Goal: Task Accomplishment & Management: Complete application form

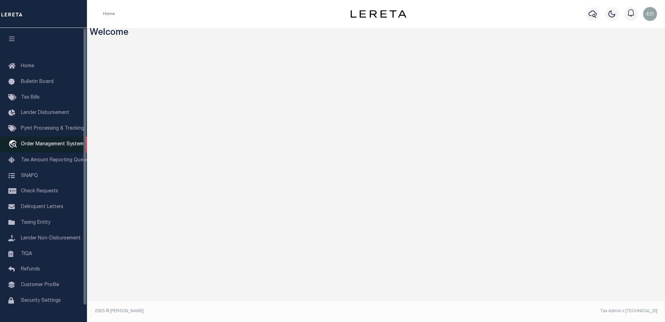
click at [30, 146] on span "Order Management System" at bounding box center [52, 144] width 63 height 5
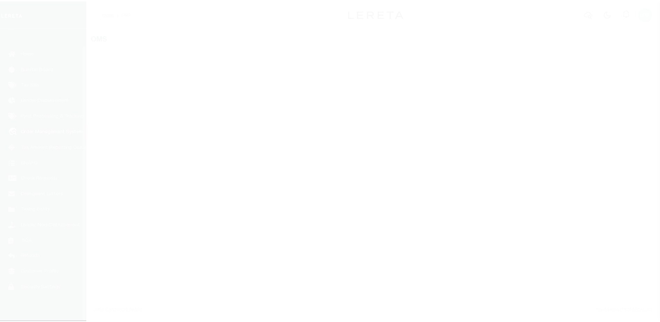
scroll to position [17, 0]
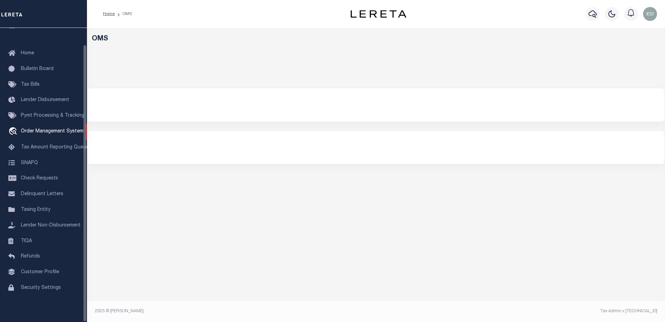
select select "200"
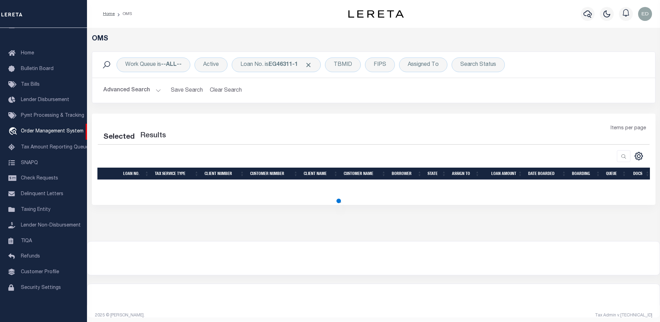
select select "200"
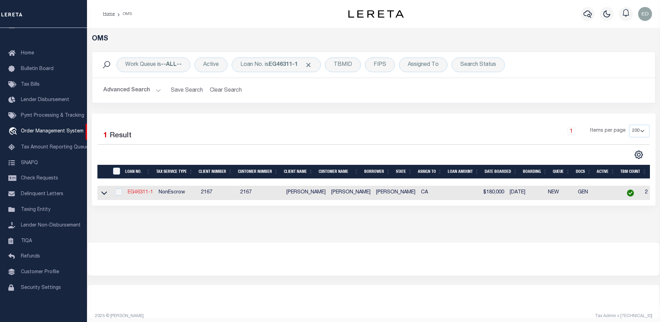
click at [143, 191] on link "EG46311-1" at bounding box center [140, 192] width 25 height 5
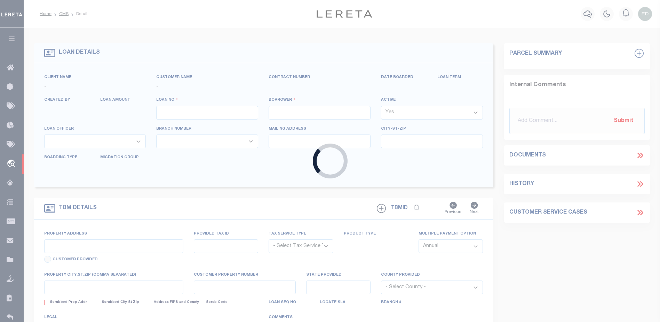
type input "EG46311-1"
type input "[PERSON_NAME]"
select select
type input "[STREET_ADDRESS]"
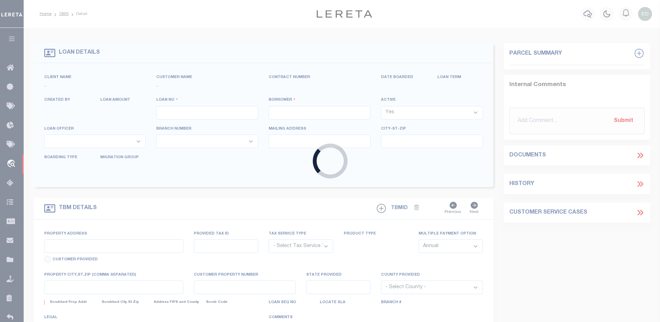
type input "NEWPORT WA 99156-8417"
type input "[DATE]"
select select "10"
select select "NonEscrow"
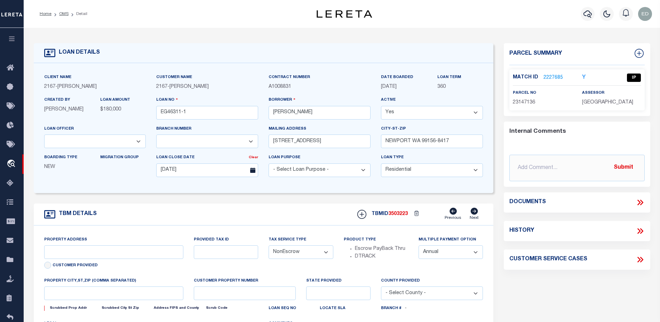
click at [434, 110] on select "Yes No" at bounding box center [432, 113] width 102 height 14
select select "False"
click at [384, 106] on select "Yes No" at bounding box center [432, 113] width 102 height 14
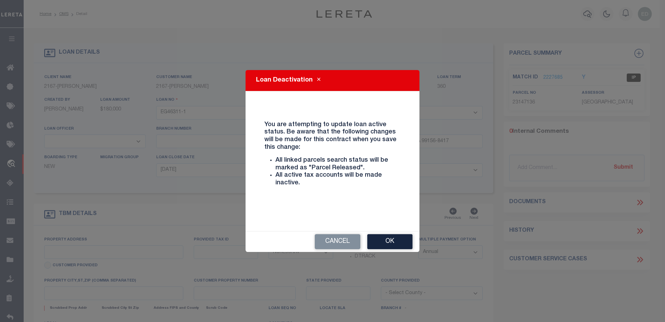
type input "12162 [PERSON_NAME] DR"
select select
type input "[GEOGRAPHIC_DATA]-3931"
type input "CA"
click at [383, 244] on button "Ok" at bounding box center [389, 241] width 45 height 15
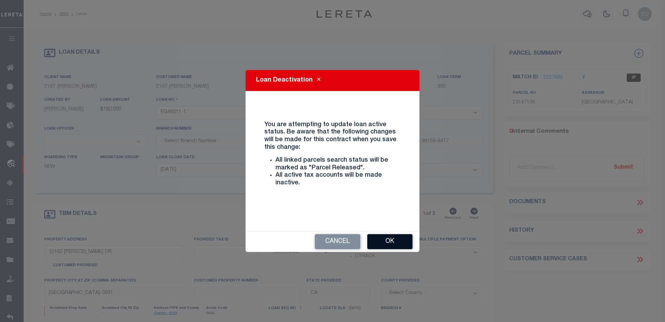
select select "10902"
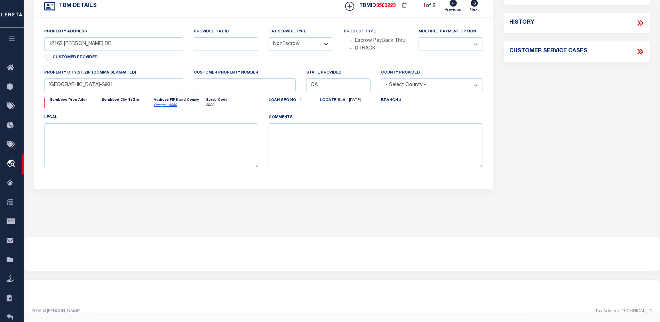
scroll to position [2, 0]
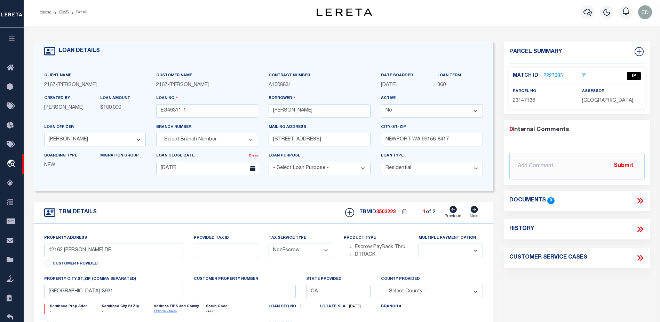
click at [389, 112] on select "Yes No" at bounding box center [432, 111] width 102 height 14
select select "True"
click at [384, 104] on select "Yes No" at bounding box center [432, 111] width 102 height 14
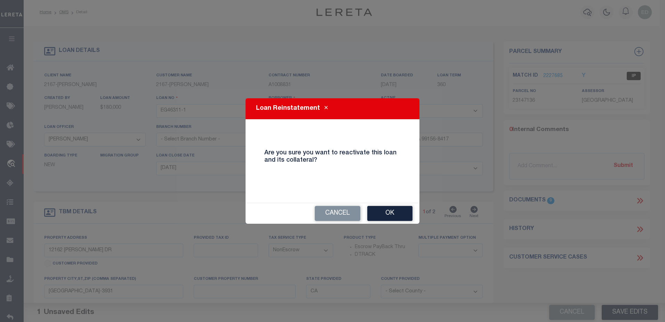
click at [377, 216] on button "Ok" at bounding box center [389, 213] width 45 height 15
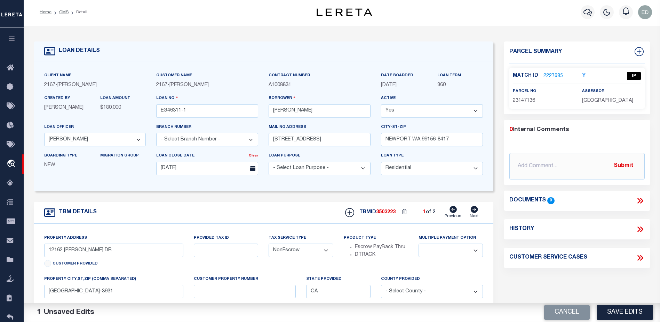
click at [400, 111] on select "Yes No" at bounding box center [432, 111] width 102 height 14
click at [609, 310] on button "Save Edits" at bounding box center [625, 311] width 56 height 15
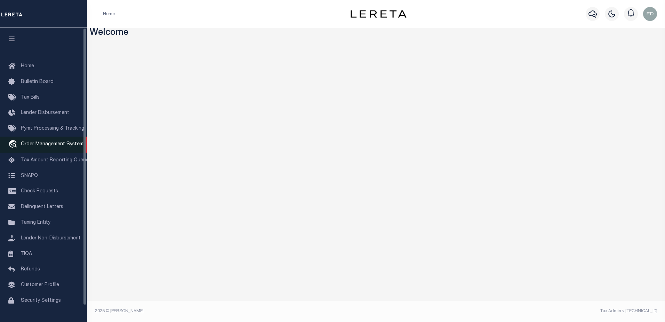
click at [43, 144] on span "Order Management System" at bounding box center [52, 144] width 63 height 5
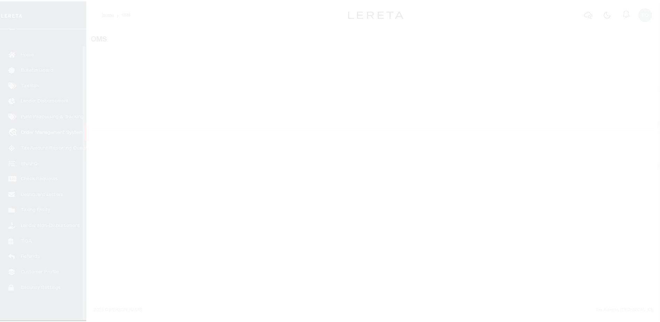
scroll to position [17, 0]
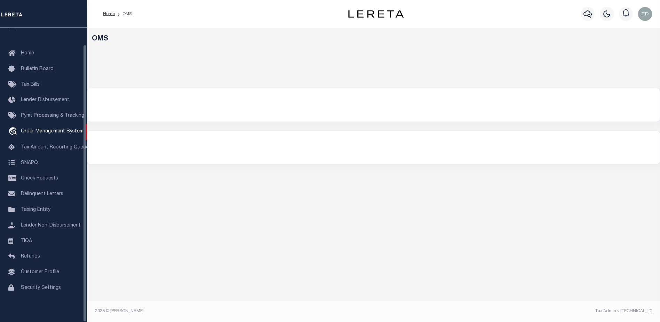
select select "200"
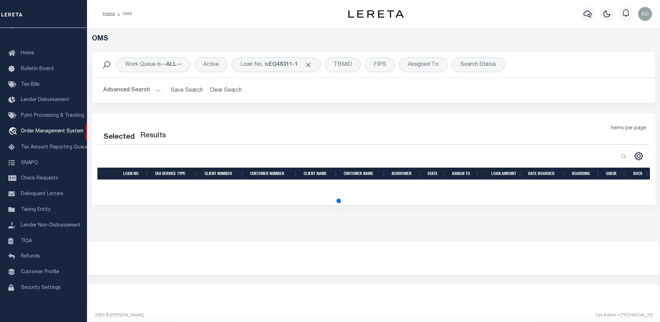
select select "200"
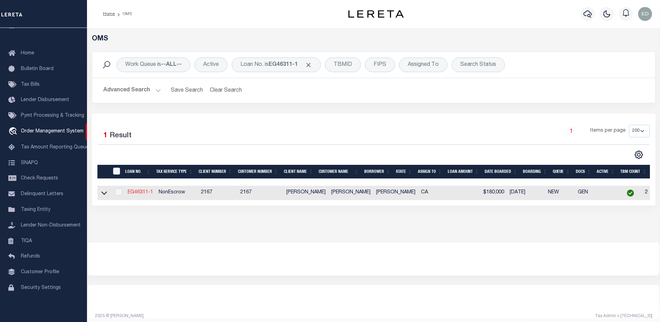
click at [141, 194] on link "EG46311-1" at bounding box center [140, 192] width 25 height 5
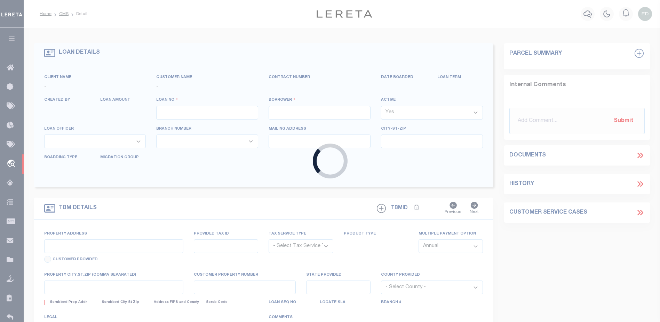
type input "EG46311-1"
type input "[PERSON_NAME]"
select select
type input "[STREET_ADDRESS]"
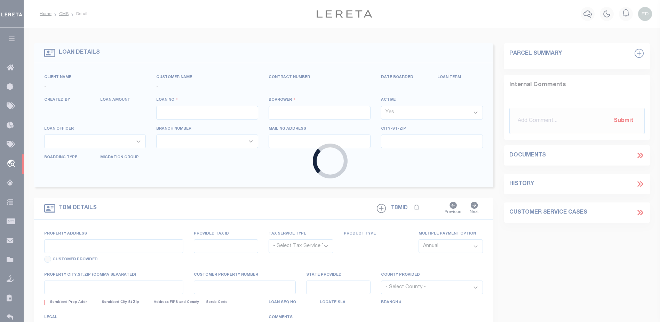
type input "NEWPORT WA 99156-8417"
type input "[DATE]"
select select "10"
select select "NonEscrow"
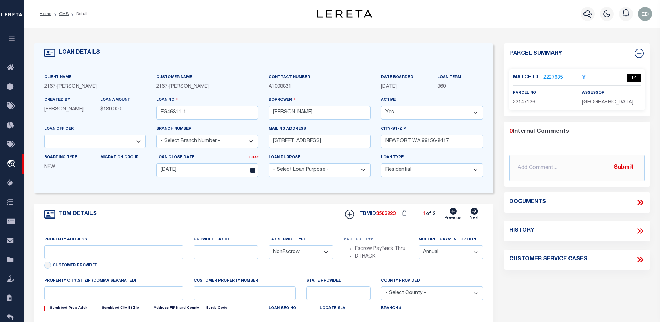
type input "12162 [PERSON_NAME] DR"
select select
type input "[GEOGRAPHIC_DATA]-3931"
type input "CA"
select select "10902"
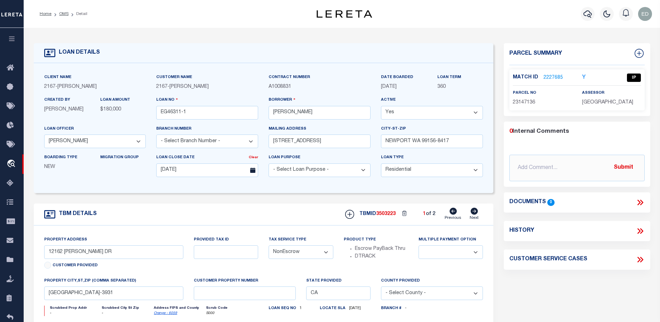
click at [472, 214] on icon at bounding box center [474, 210] width 7 height 7
type input "1034 Jason PI."
radio input "true"
select select "Escrow"
select select
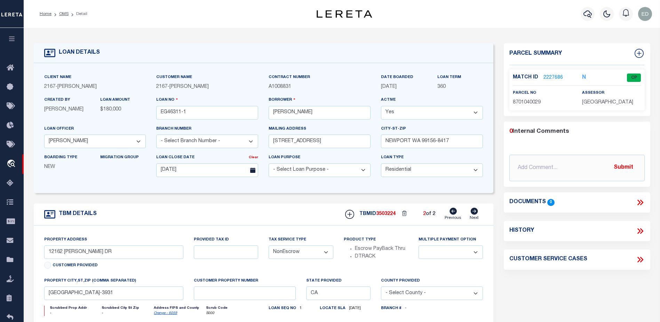
type input "DIAMOND BAR CA 91765-4372"
click at [454, 214] on icon at bounding box center [453, 210] width 7 height 7
type input "12162 [PERSON_NAME] DR"
radio input "false"
select select "NonEscrow"
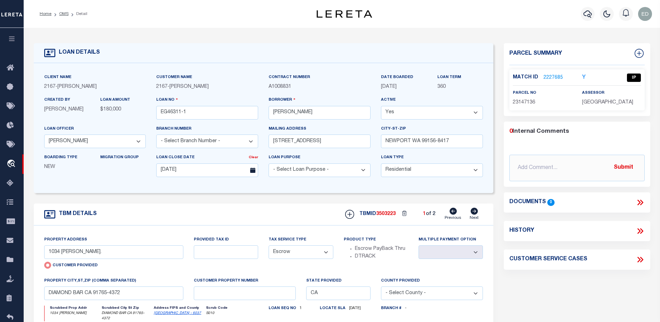
select select
type input "[GEOGRAPHIC_DATA]-3931"
click at [414, 113] on select "Yes No" at bounding box center [432, 113] width 102 height 14
select select "False"
click at [384, 106] on select "Yes No" at bounding box center [432, 113] width 102 height 14
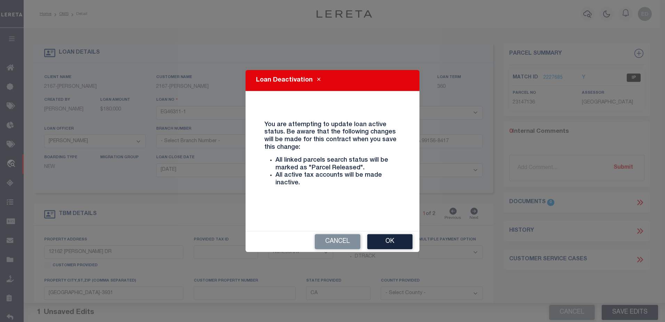
click at [392, 240] on button "Ok" at bounding box center [389, 241] width 45 height 15
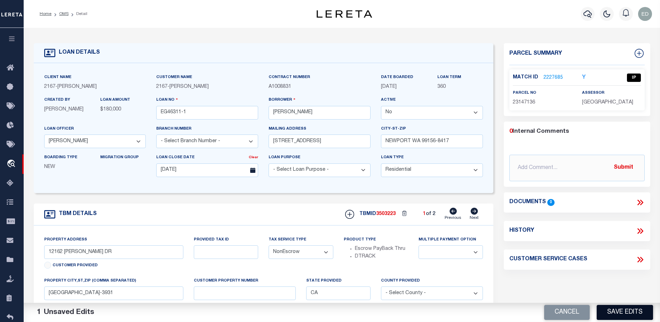
click at [620, 318] on button "Save Edits" at bounding box center [625, 311] width 56 height 15
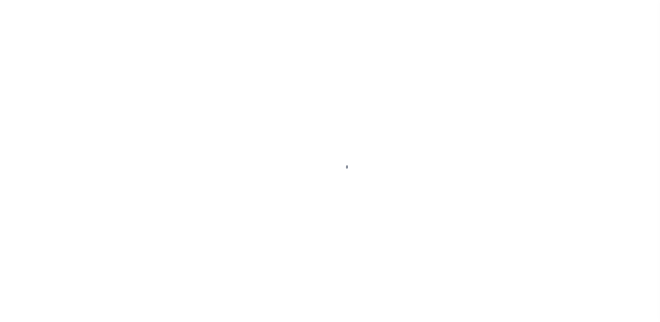
type input "EG46311-1"
type input "[PERSON_NAME]"
select select "False"
select select
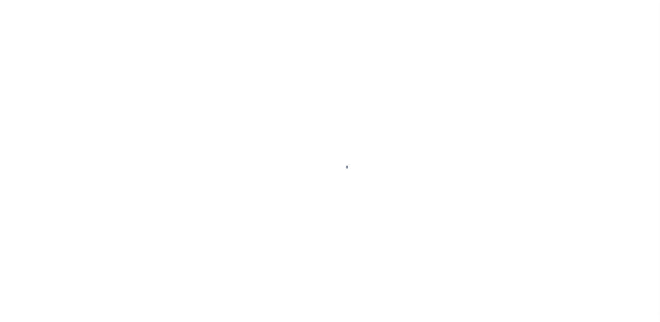
type input "[STREET_ADDRESS]"
type input "NEWPORT WA 99156-8417"
type input "[DATE]"
select select "10"
select select "NonEscrow"
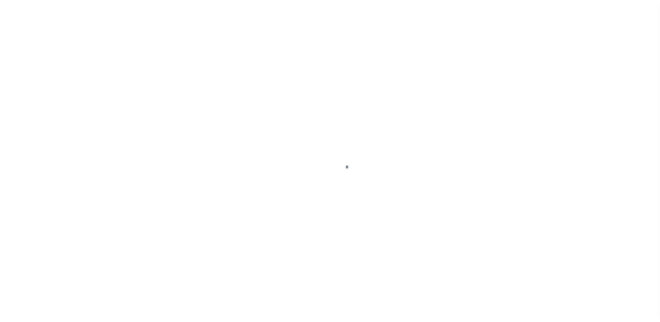
scroll to position [17, 0]
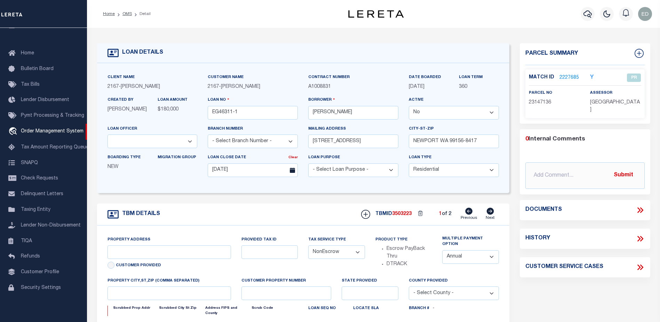
click at [491, 211] on icon at bounding box center [489, 210] width 7 height 7
type input "12162 [PERSON_NAME] DR"
select select
type input "[GEOGRAPHIC_DATA]-3931"
type input "CA"
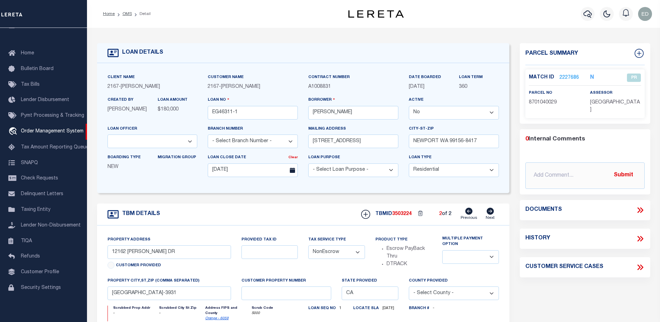
select select "10902"
type input "1034 Jason PI."
radio input "true"
select select "Escrow"
select select
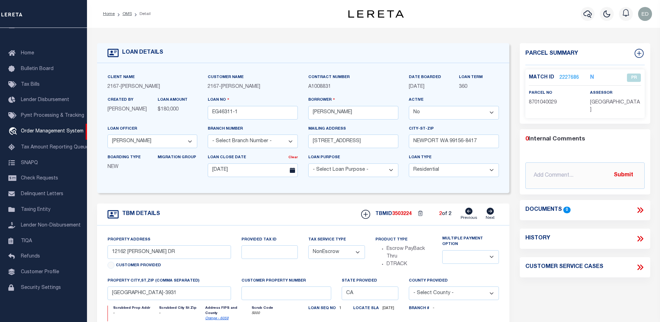
type input "DIAMOND BAR CA 91765-4372"
click at [468, 213] on icon at bounding box center [468, 210] width 7 height 7
type input "12162 [PERSON_NAME] DR"
radio input "false"
select select "NonEscrow"
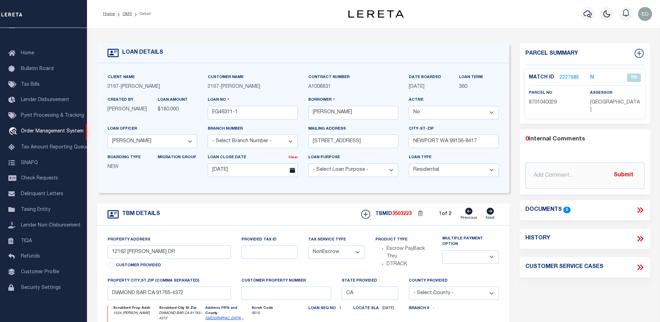
select select
type input "[GEOGRAPHIC_DATA]-3931"
click at [461, 113] on select "Yes No" at bounding box center [454, 113] width 90 height 14
click at [409, 106] on select "Yes No" at bounding box center [454, 113] width 90 height 14
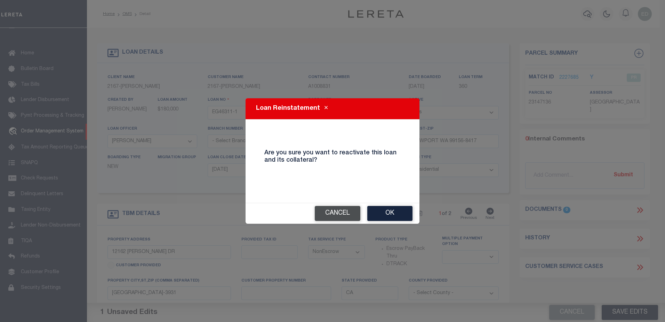
click at [347, 213] on button "Cancel" at bounding box center [338, 213] width 46 height 15
select select "False"
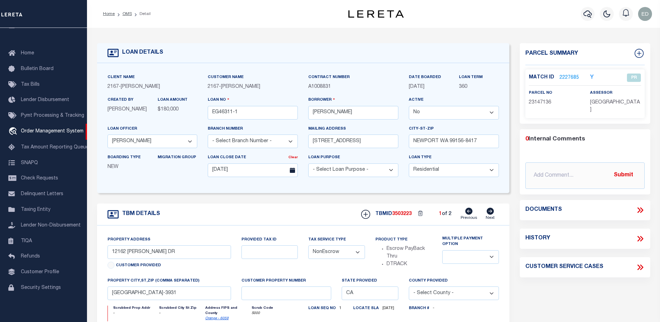
click at [490, 213] on icon at bounding box center [489, 210] width 7 height 7
select select
type input "1034 Jason PI."
radio input "true"
select select "Escrow"
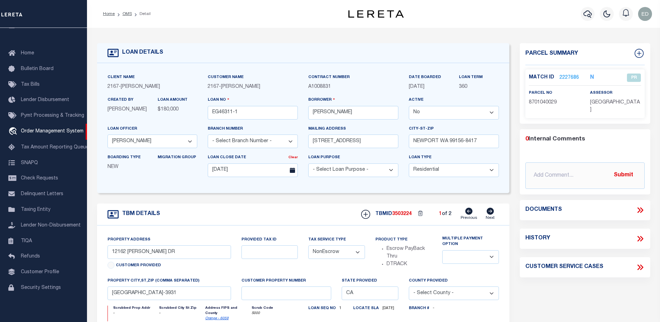
select select
type input "DIAMOND BAR CA 91765-4372"
click at [491, 212] on icon at bounding box center [489, 210] width 7 height 7
type input "12162 [PERSON_NAME] DR"
radio input "false"
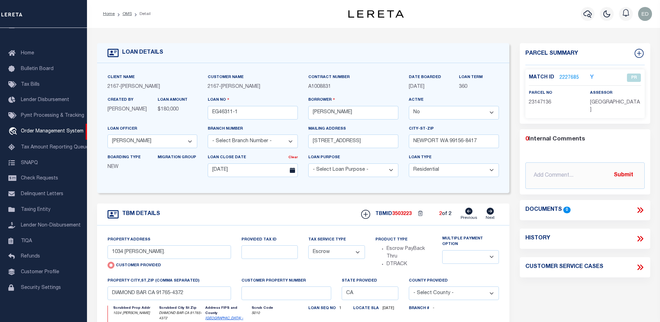
select select "NonEscrow"
select select
type input "[GEOGRAPHIC_DATA]-3931"
select select "10902"
click at [468, 213] on icon at bounding box center [468, 210] width 7 height 7
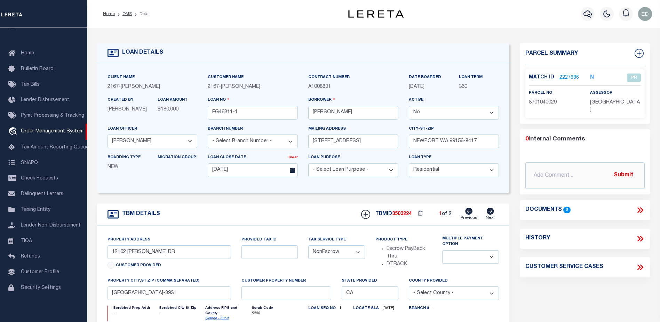
type input "1034 Jason PI."
radio input "true"
select select "Escrow"
select select
type input "DIAMOND BAR CA 91765-4372"
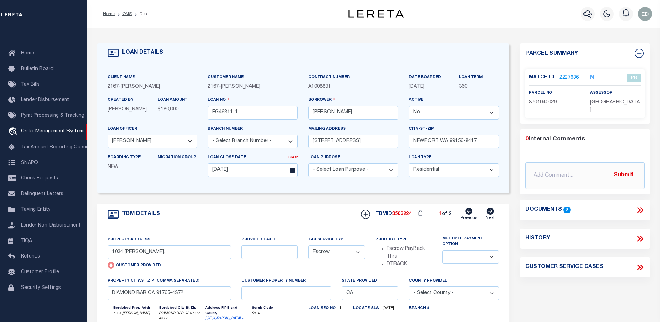
click at [451, 110] on select "Yes No" at bounding box center [454, 113] width 90 height 14
select select "True"
click at [409, 106] on select "Yes No" at bounding box center [454, 113] width 90 height 14
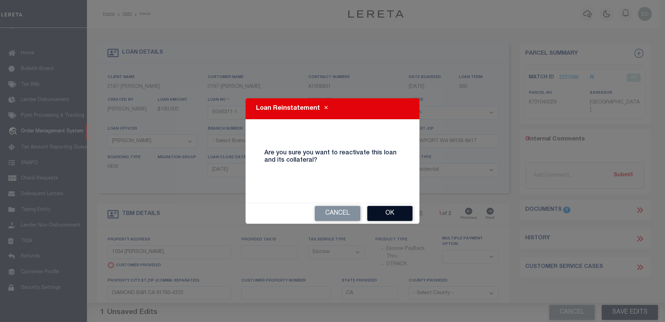
click at [389, 213] on button "Ok" at bounding box center [389, 213] width 45 height 15
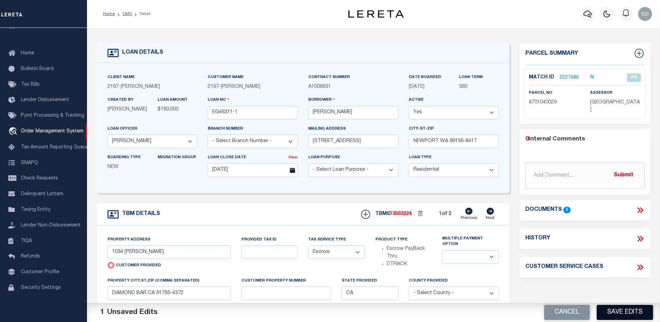
click at [617, 311] on button "Save Edits" at bounding box center [625, 311] width 56 height 15
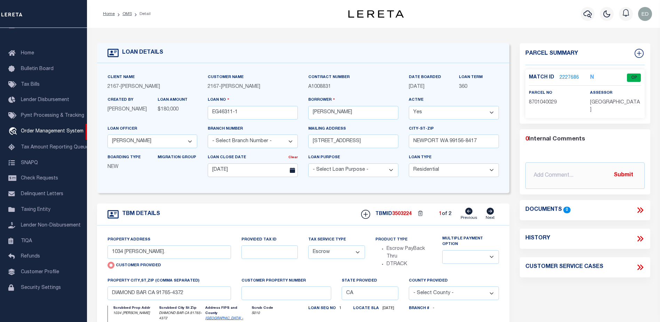
click at [490, 214] on icon at bounding box center [489, 210] width 7 height 7
type input "12162 [PERSON_NAME] DR"
radio input "false"
select select "NonEscrow"
select select
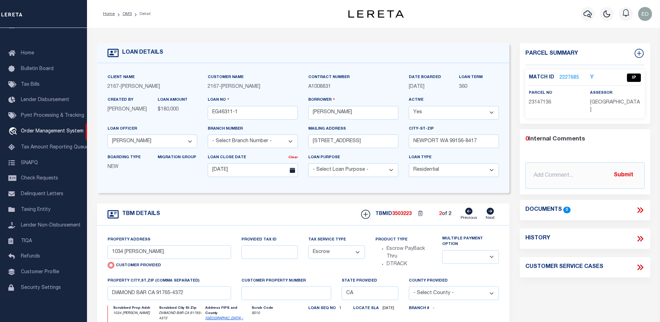
type input "[GEOGRAPHIC_DATA]-3931"
click at [470, 214] on icon at bounding box center [468, 210] width 7 height 7
type input "1034 Jason PI."
radio input "true"
select select "Escrow"
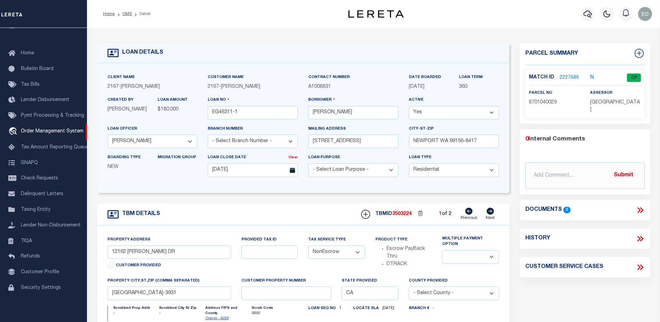
select select
type input "DIAMOND BAR CA 91765-4372"
click at [491, 215] on link "Next" at bounding box center [490, 213] width 9 height 13
type input "12162 [PERSON_NAME] DR"
radio input "false"
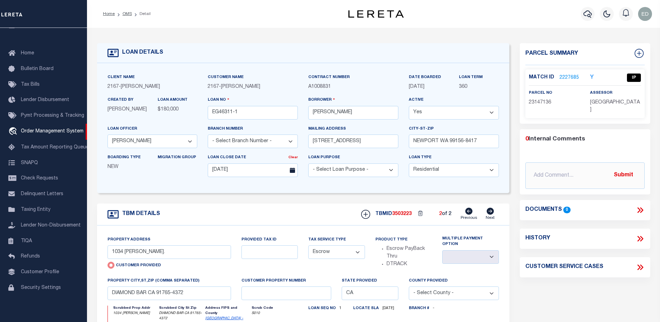
select select "NonEscrow"
select select
type input "[GEOGRAPHIC_DATA]-3931"
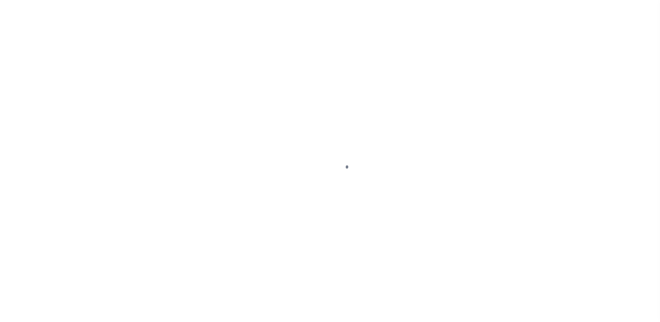
type input "EG46311-1"
type input "[PERSON_NAME]"
select select
type input "[STREET_ADDRESS]"
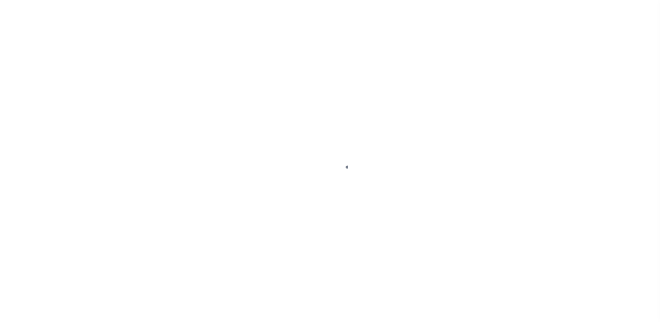
type input "NEWPORT WA 99156-8417"
type input "[DATE]"
select select "10"
select select "NonEscrow"
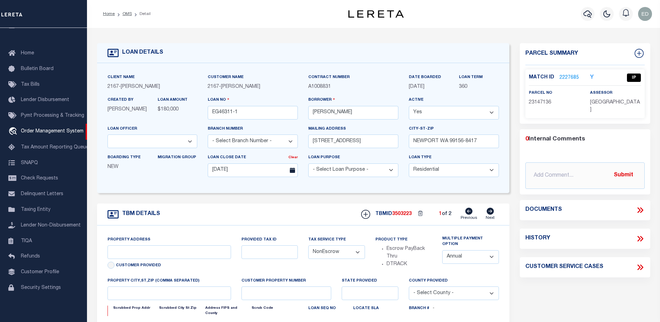
type input "12162 [PERSON_NAME] DR"
select select
type input "[GEOGRAPHIC_DATA]-3931"
type input "CA"
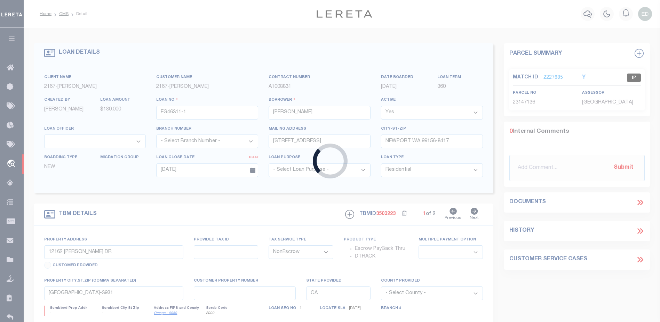
select select
select select "Escrow"
select select "10902"
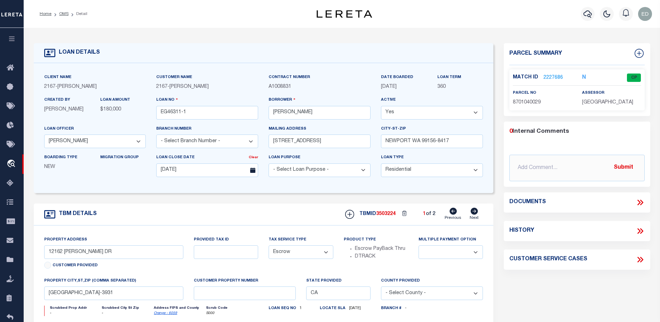
click at [472, 213] on icon at bounding box center [474, 210] width 7 height 7
type input "1034 Jason PI."
radio input "true"
select select
type input "DIAMOND BAR CA 91765-4372"
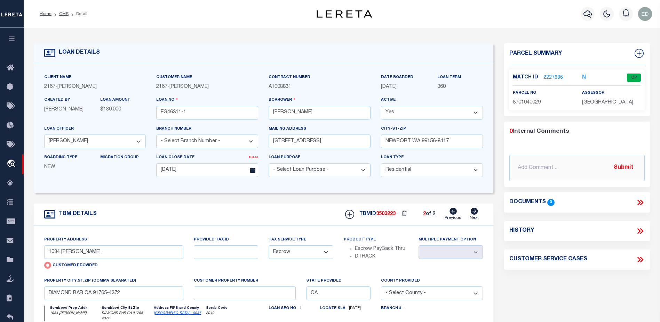
select select "10902"
type input "12162 [PERSON_NAME] DR"
radio input "false"
select select "NonEscrow"
select select
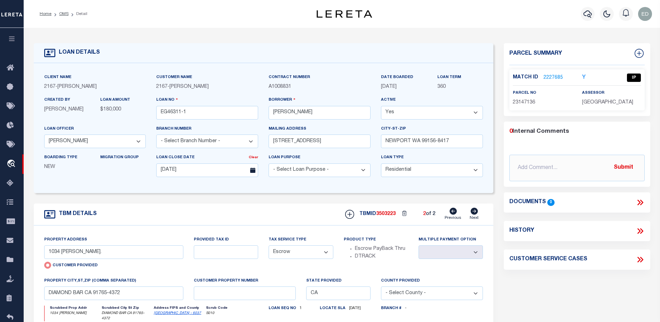
type input "[GEOGRAPHIC_DATA]-3931"
click at [453, 213] on icon at bounding box center [453, 210] width 7 height 7
type input "1034 Jason PI."
radio input "true"
select select "Escrow"
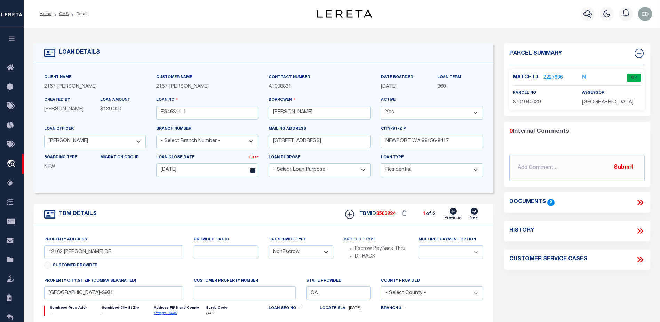
select select
type input "DIAMOND BAR CA 91765-4372"
